Goal: Task Accomplishment & Management: Use online tool/utility

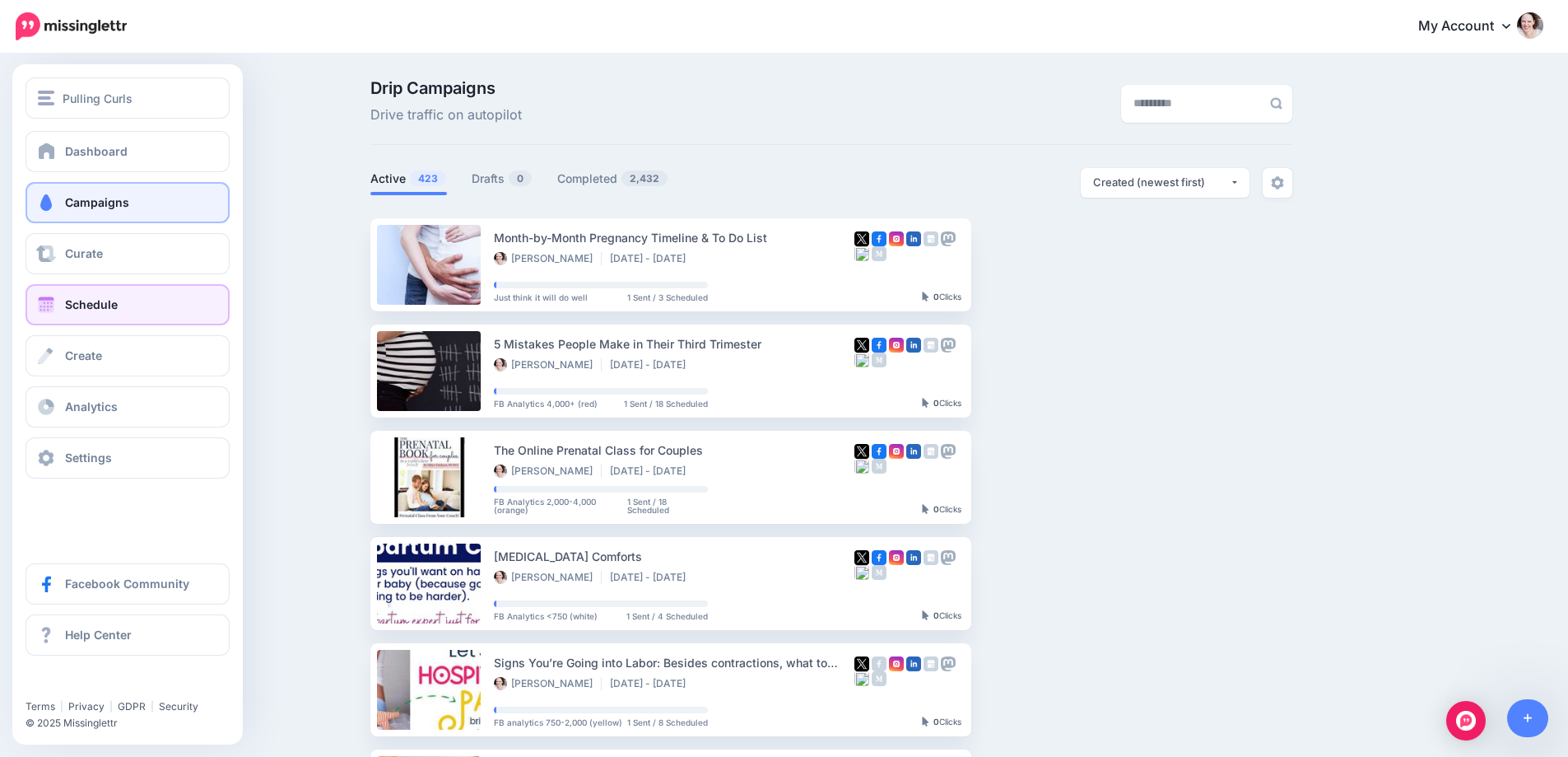
click at [88, 309] on span "Schedule" at bounding box center [92, 304] width 53 height 14
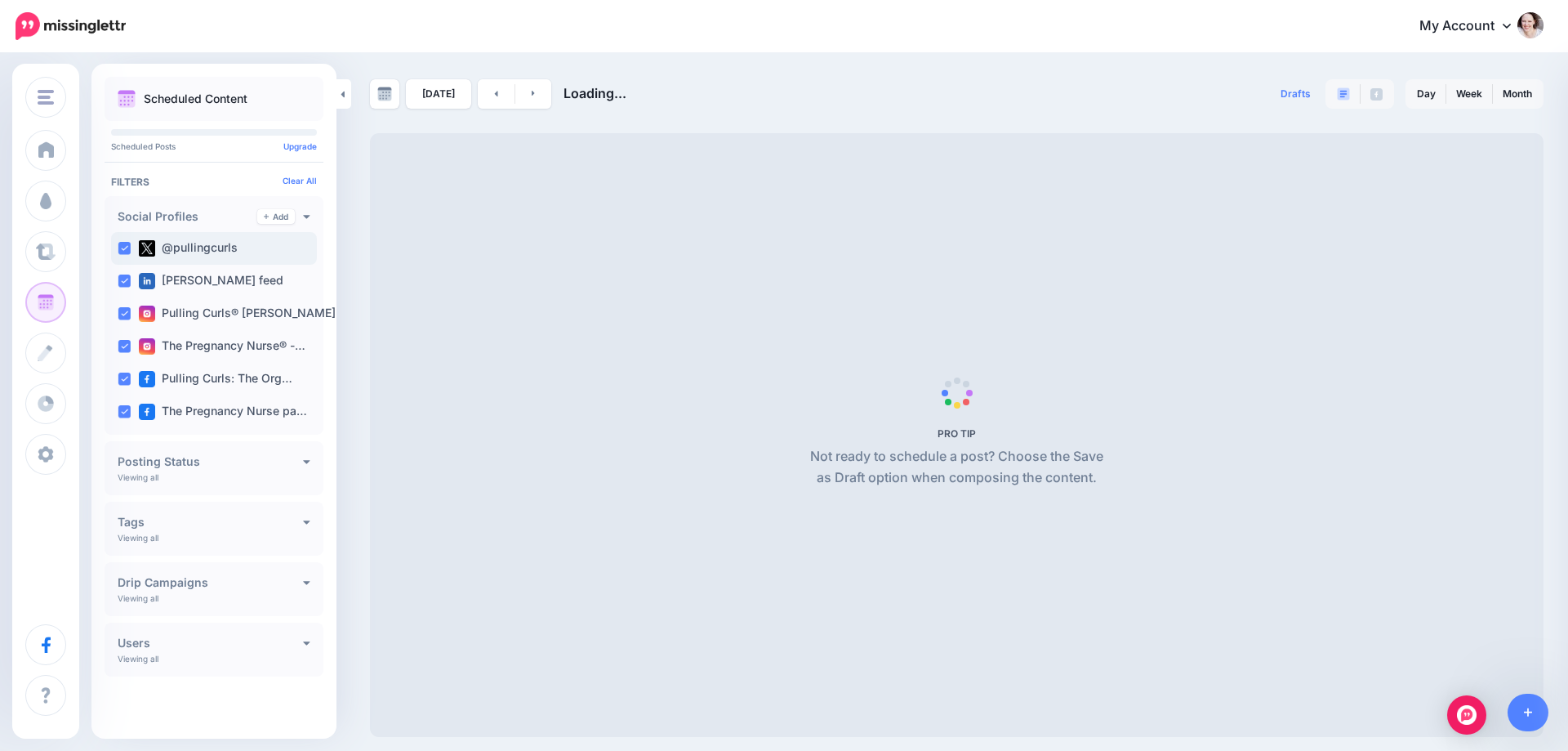
click at [120, 242] on ins at bounding box center [125, 248] width 14 height 14
click at [119, 273] on div "[PERSON_NAME] feed" at bounding box center [214, 281] width 206 height 33
click at [119, 343] on ins at bounding box center [125, 347] width 14 height 14
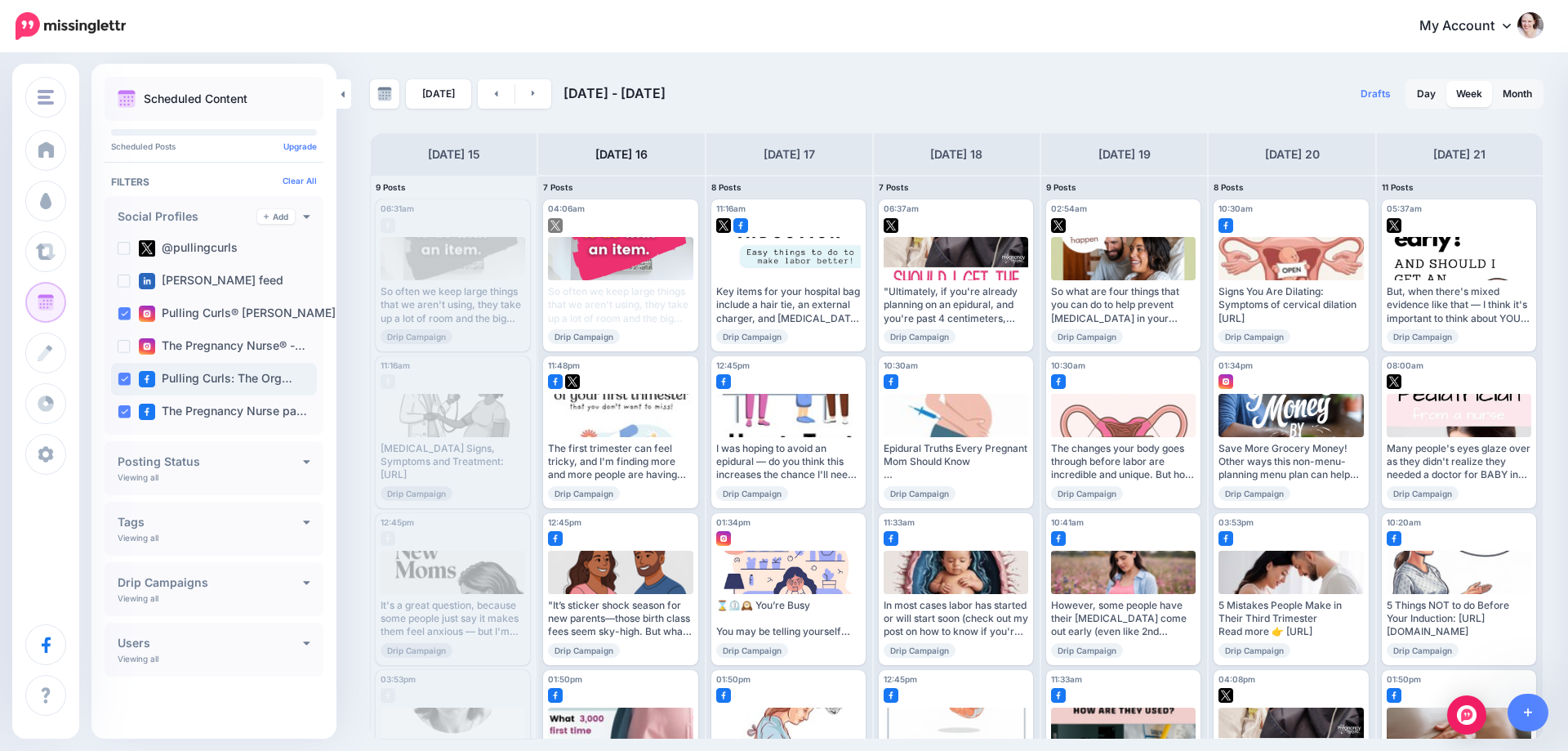
click at [124, 377] on ins at bounding box center [125, 379] width 14 height 14
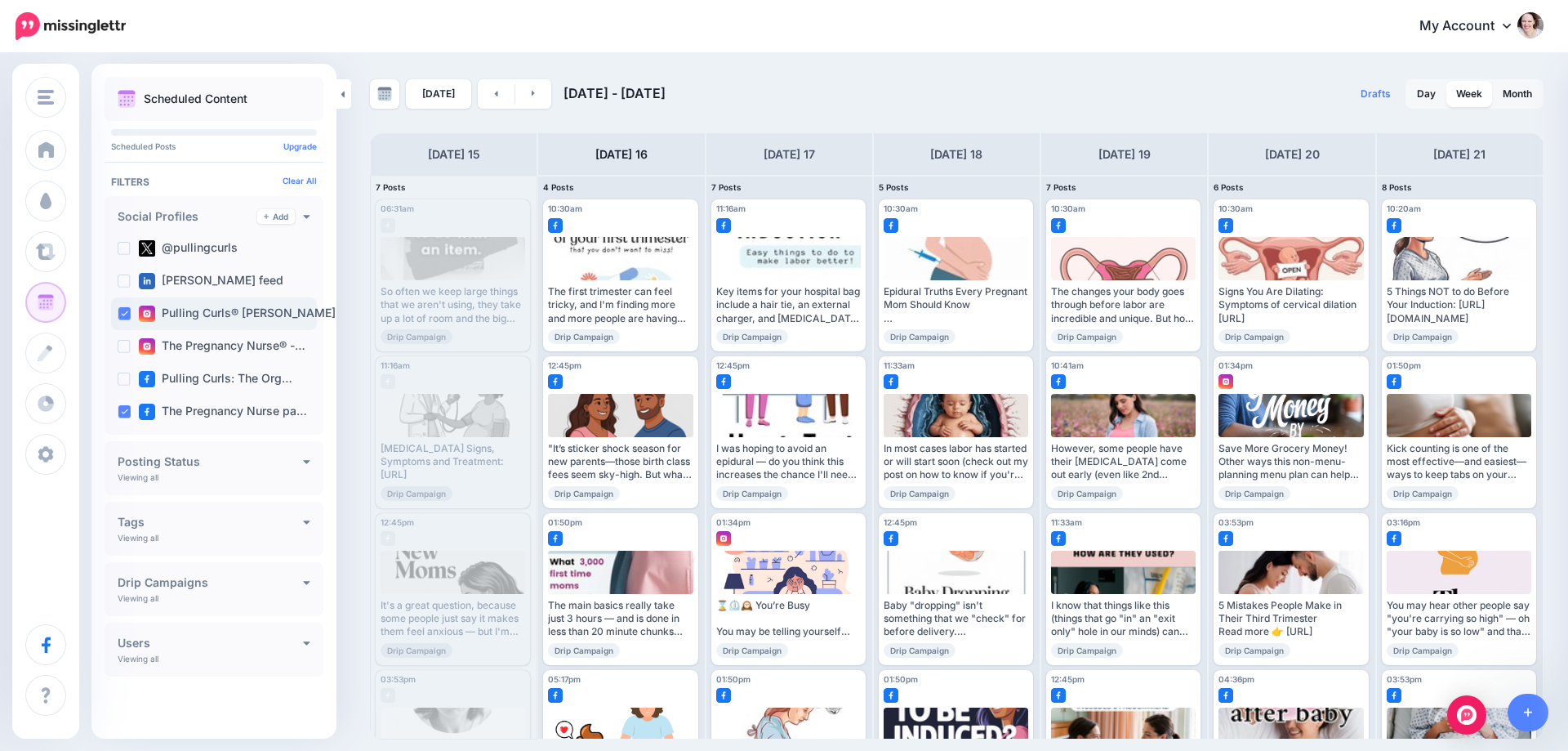
click at [122, 312] on ins at bounding box center [125, 314] width 14 height 14
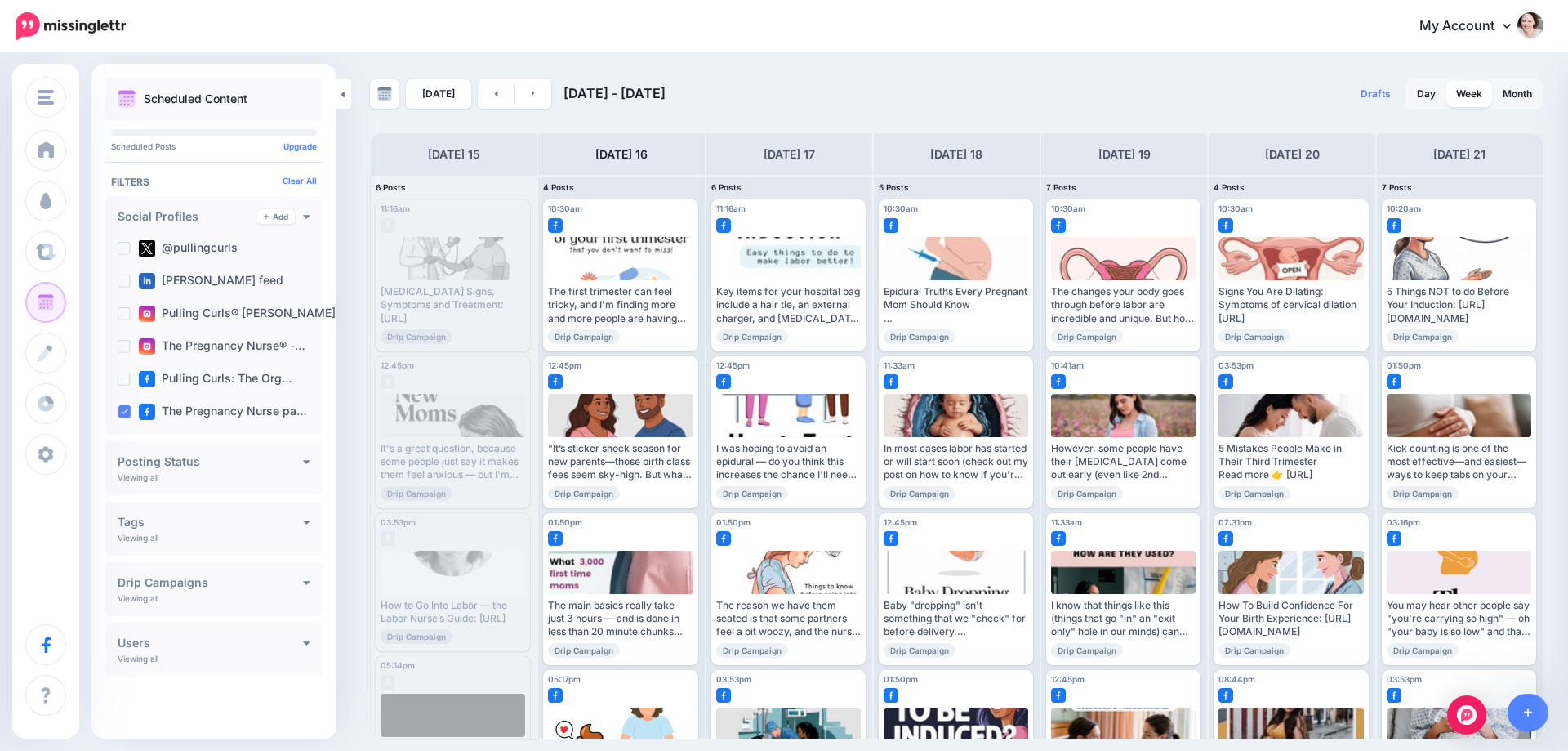
click at [869, 84] on div "[DATE] [DATE] - [DATE]" at bounding box center [664, 94] width 587 height 29
